Goal: Check status: Check status

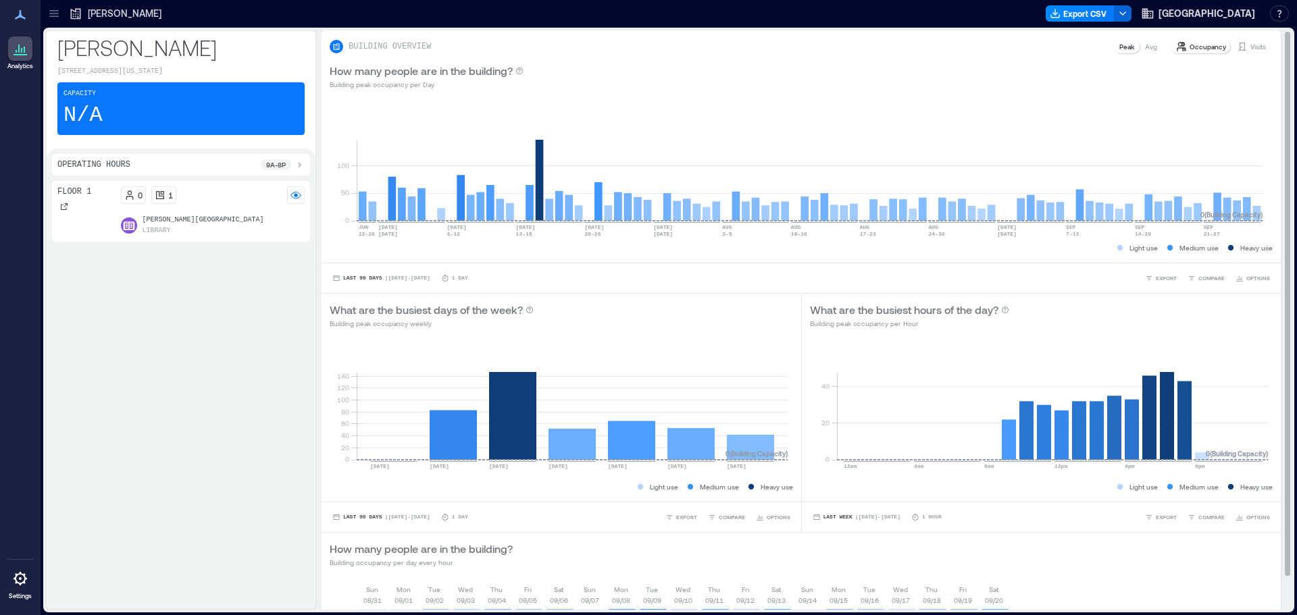
click at [1250, 44] on p "Visits" at bounding box center [1258, 46] width 16 height 11
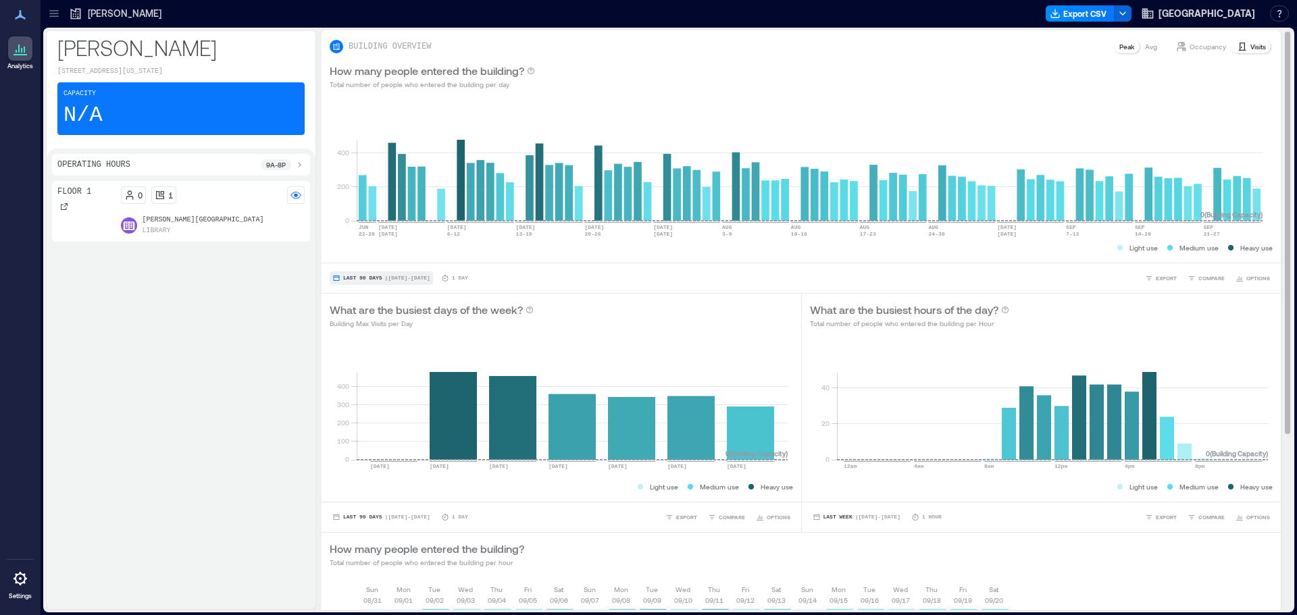
click at [421, 282] on button "Last 90 Days | Jun 27 - Sep 26" at bounding box center [381, 278] width 103 height 14
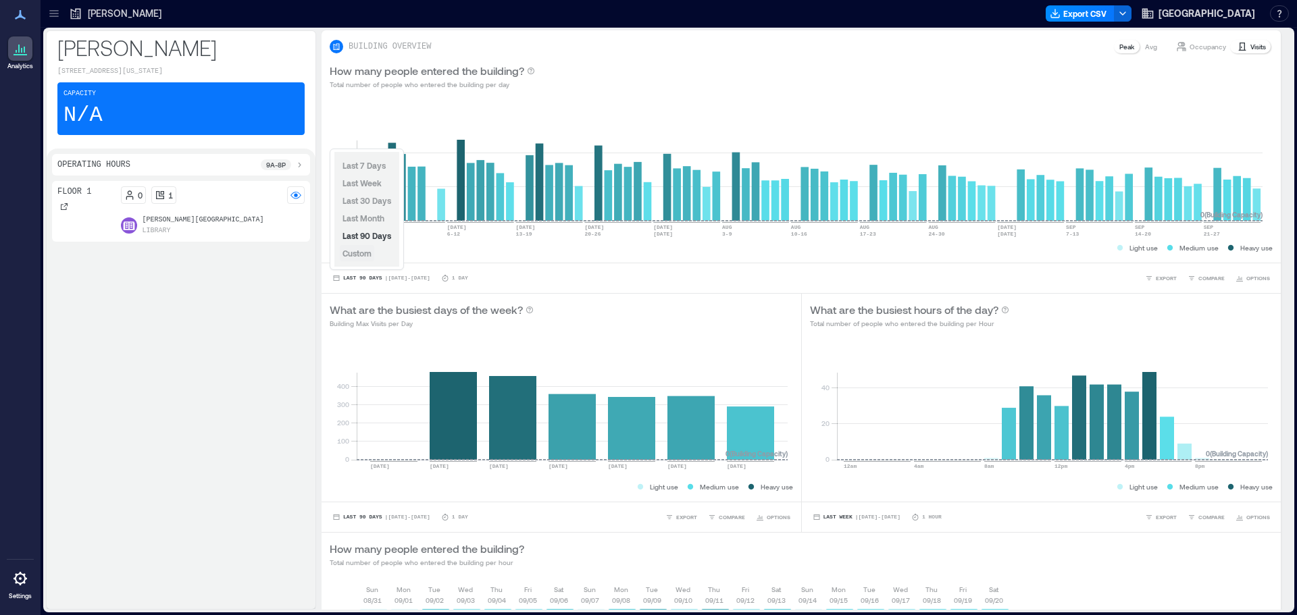
click at [356, 253] on span "Custom" at bounding box center [356, 253] width 29 height 9
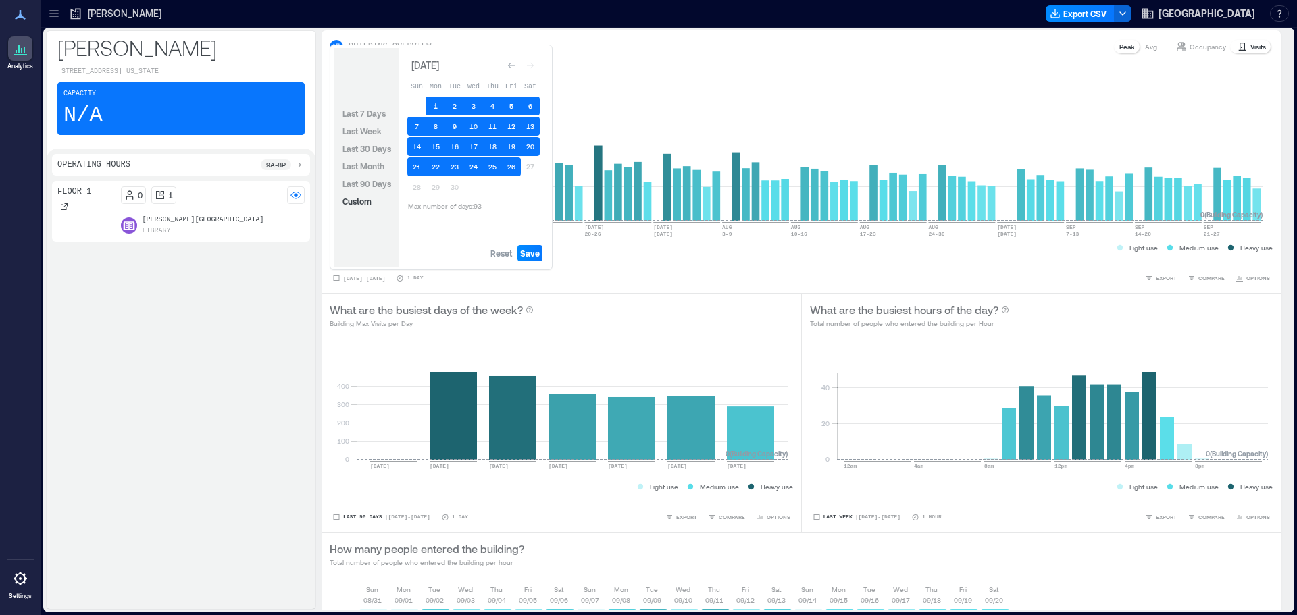
click at [432, 103] on button "1" at bounding box center [435, 106] width 19 height 19
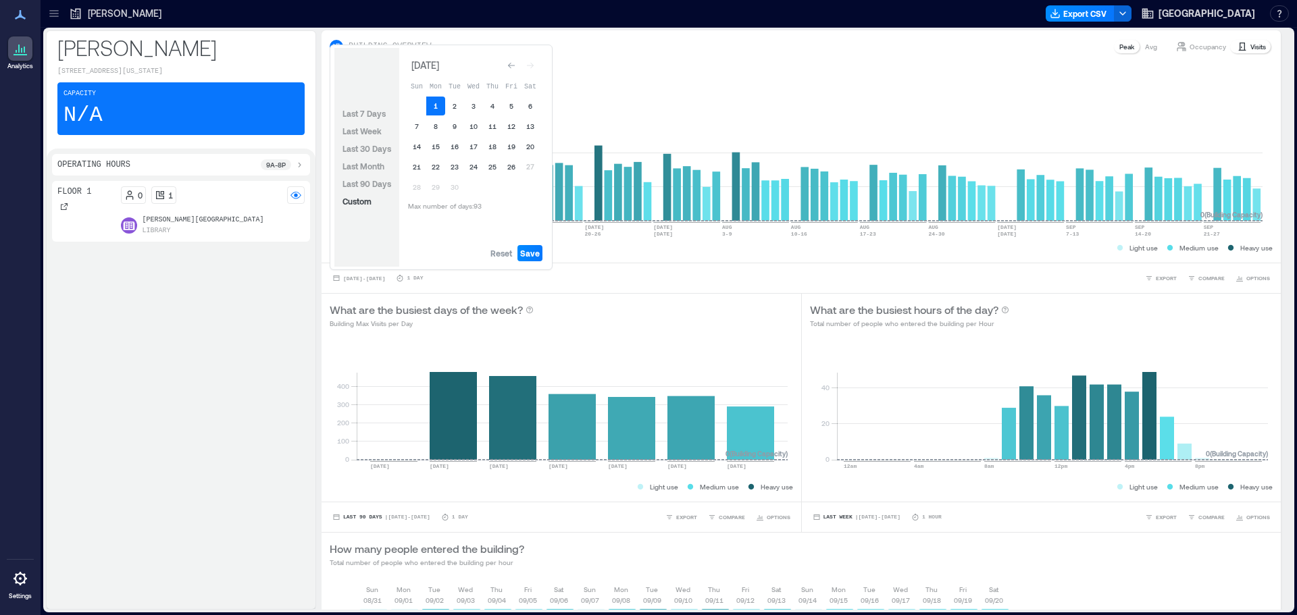
click at [432, 103] on button "1" at bounding box center [435, 106] width 19 height 19
click at [513, 166] on button "26" at bounding box center [511, 166] width 19 height 19
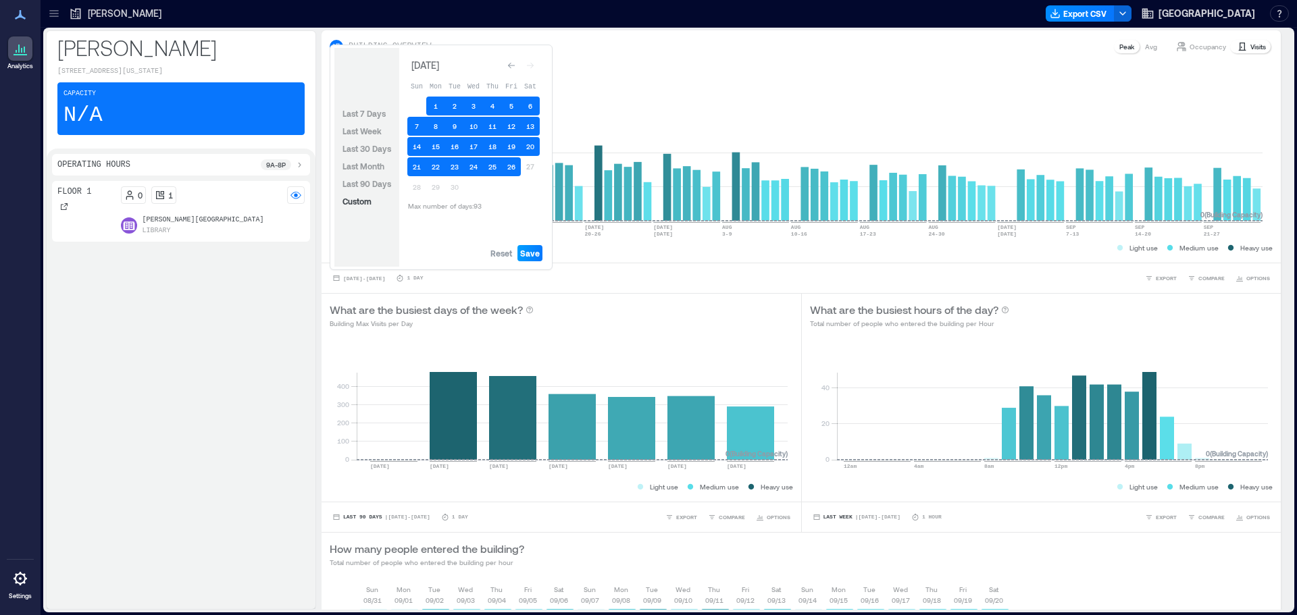
click at [530, 251] on span "Save" at bounding box center [530, 253] width 20 height 11
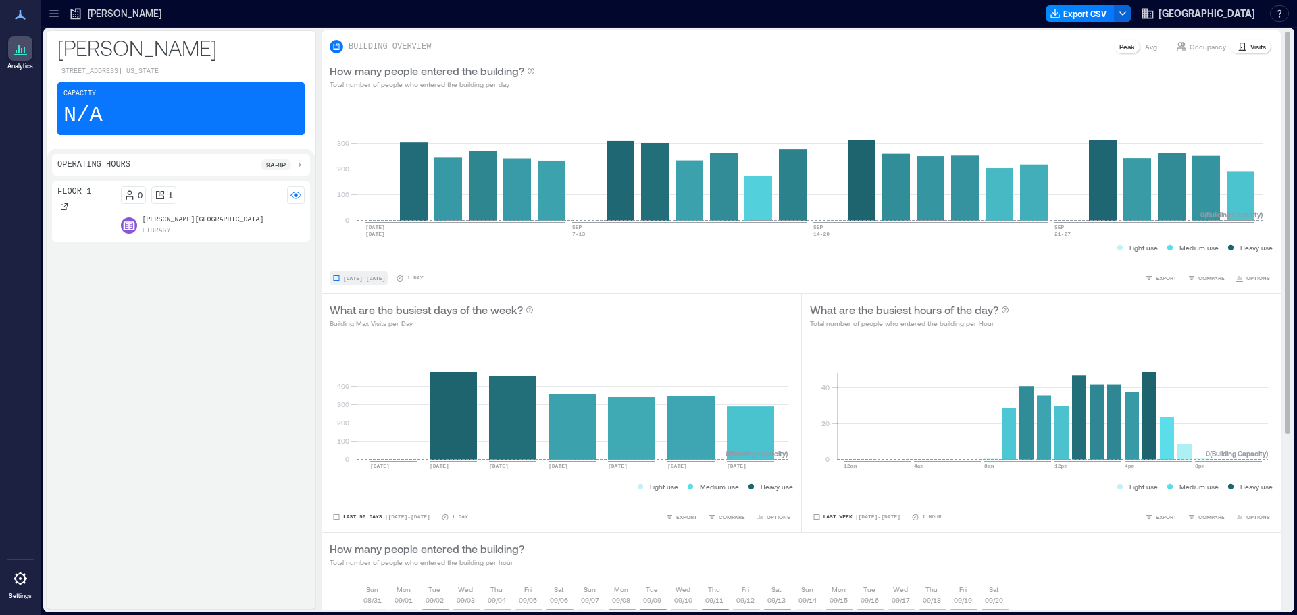
click at [381, 276] on span "Sep 1, 2025 - Sep 26, 2025" at bounding box center [364, 279] width 42 height 6
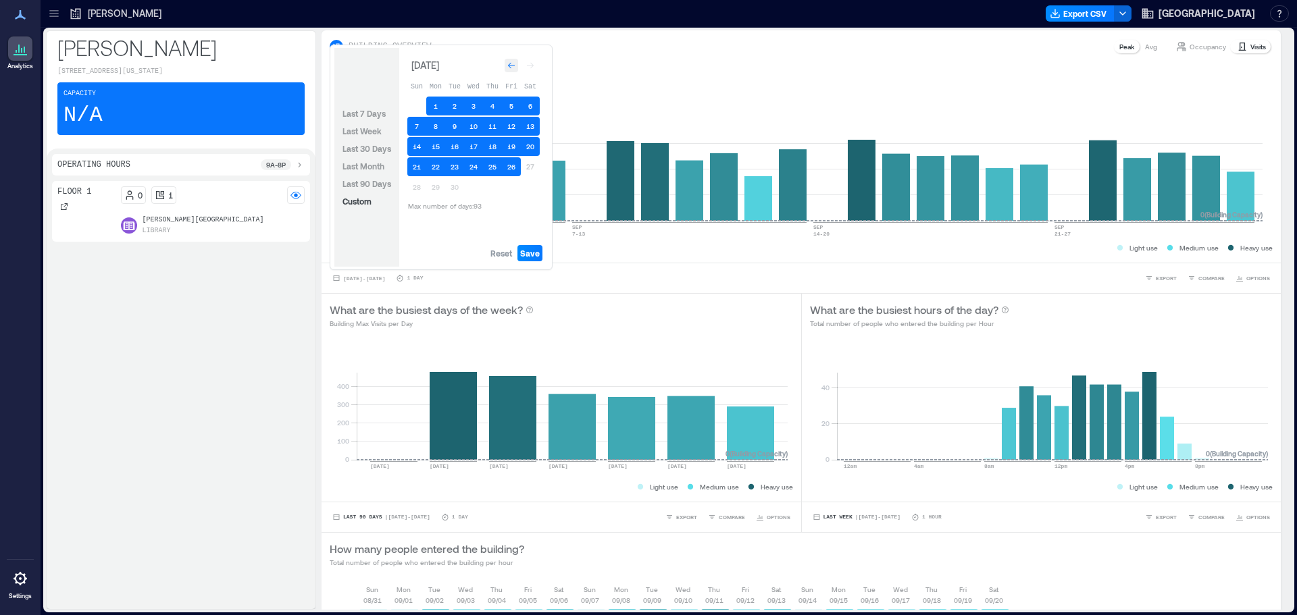
click at [508, 66] on icon "Go to previous month" at bounding box center [511, 65] width 8 height 8
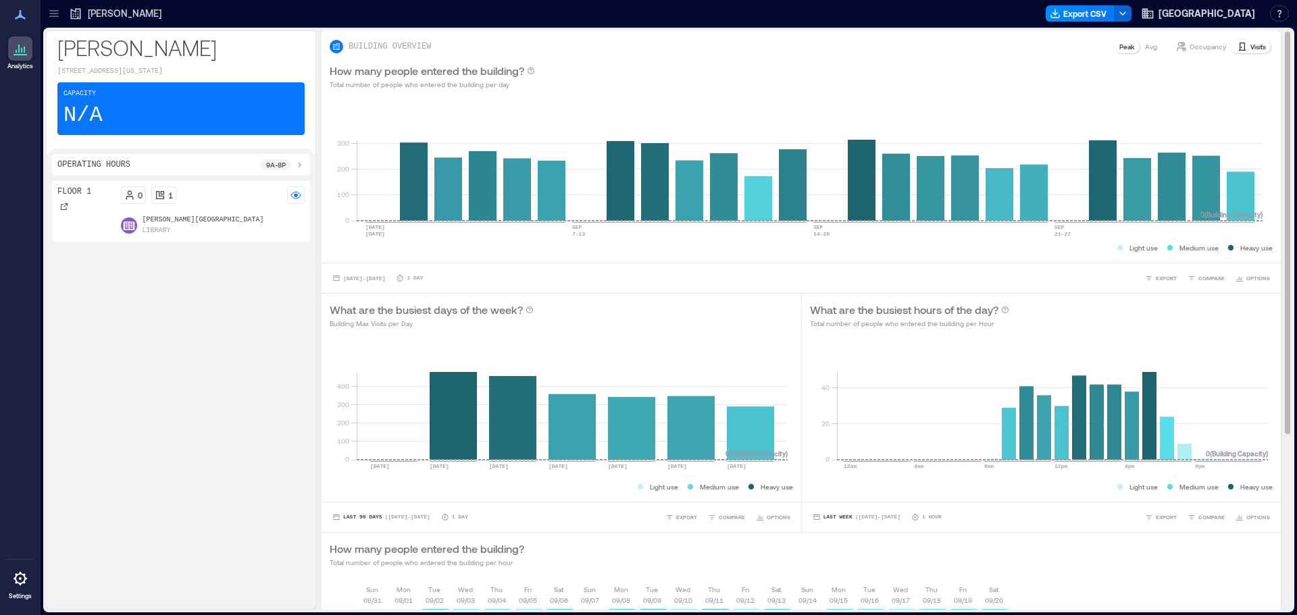
click at [651, 43] on div "BUILDING OVERVIEW Peak Avg Occupancy Visits" at bounding box center [801, 46] width 943 height 16
click at [358, 277] on span "Sep 1, 2025 - Sep 26, 2025" at bounding box center [364, 279] width 42 height 6
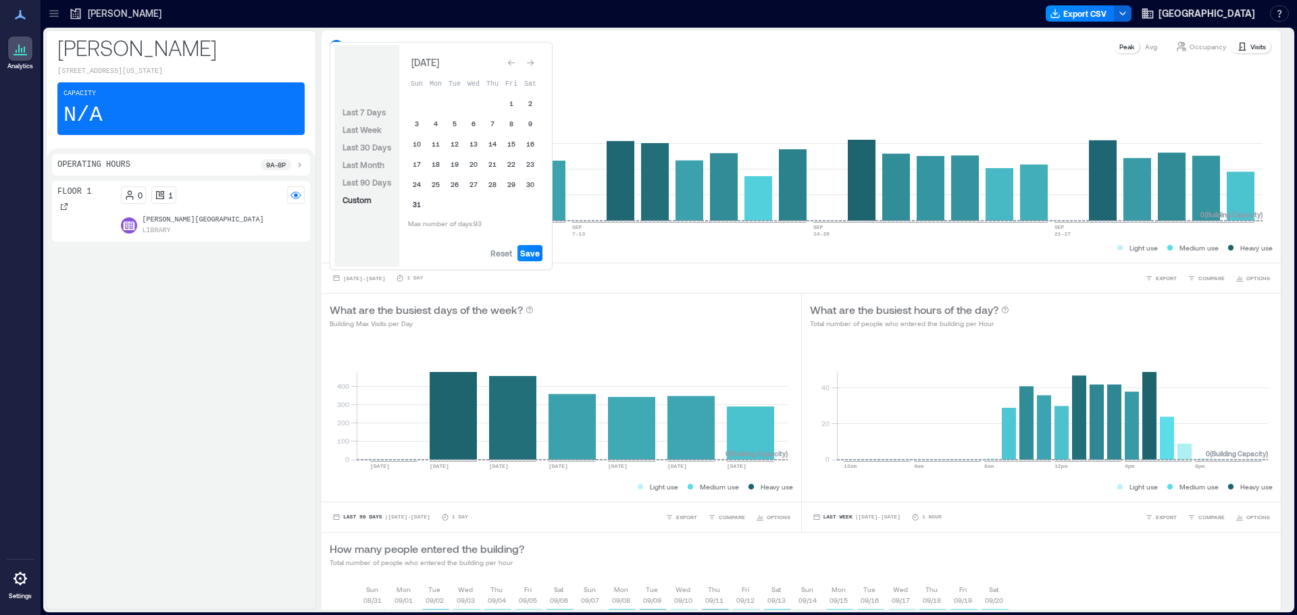
click at [414, 204] on button "31" at bounding box center [416, 204] width 19 height 19
click at [417, 204] on button "31" at bounding box center [416, 204] width 19 height 19
click at [530, 61] on icon "Go to next month" at bounding box center [530, 63] width 8 height 8
click at [511, 167] on button "26" at bounding box center [511, 166] width 19 height 19
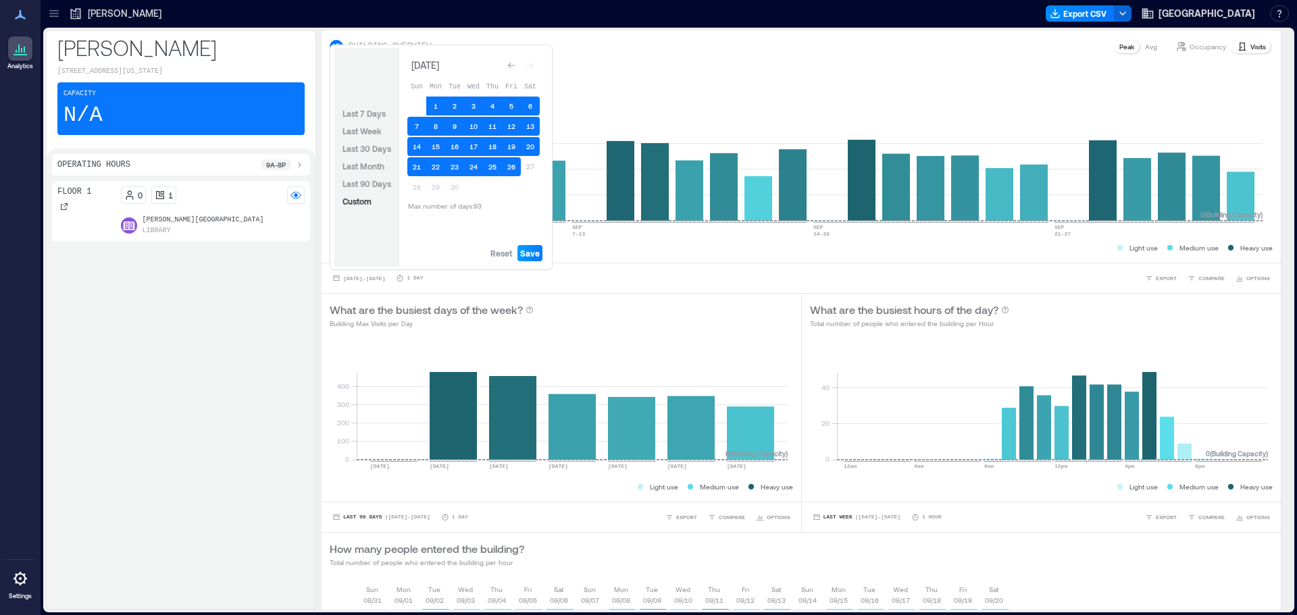
click at [536, 249] on span "Save" at bounding box center [530, 253] width 20 height 11
